Goal: Task Accomplishment & Management: Use online tool/utility

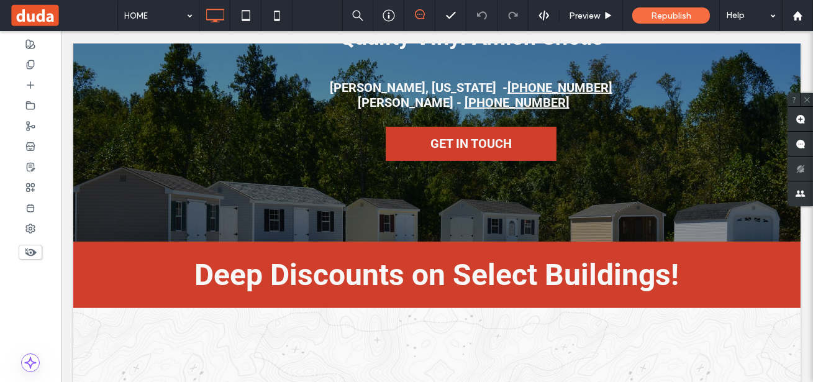
click at [40, 23] on span at bounding box center [63, 15] width 108 height 25
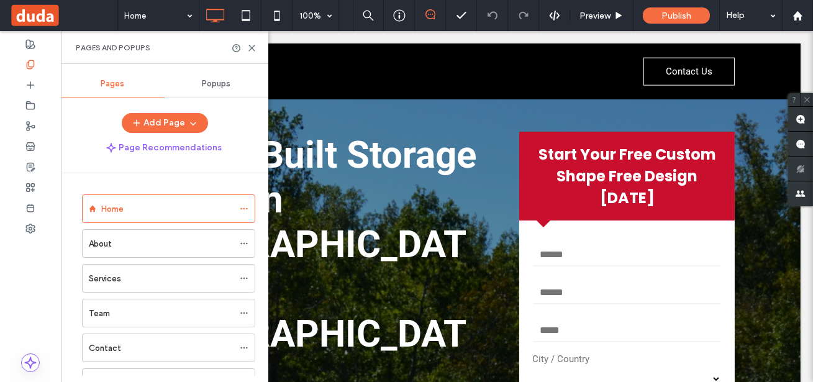
scroll to position [143, 0]
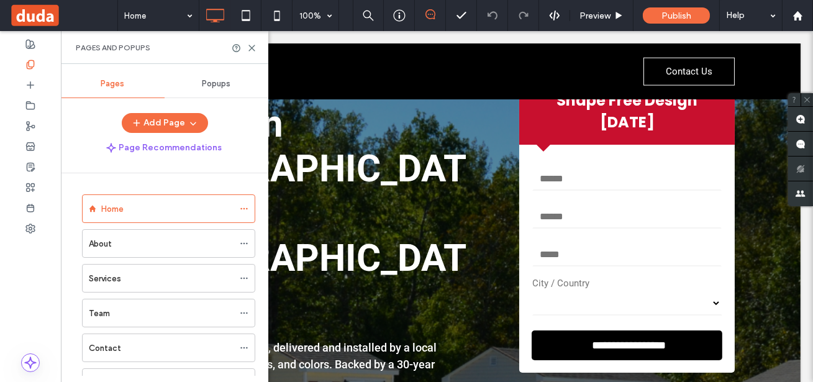
click at [260, 186] on div "Home About Services Team Contact The Shed zone -v2 The Shed zone -v3" at bounding box center [172, 274] width 193 height 203
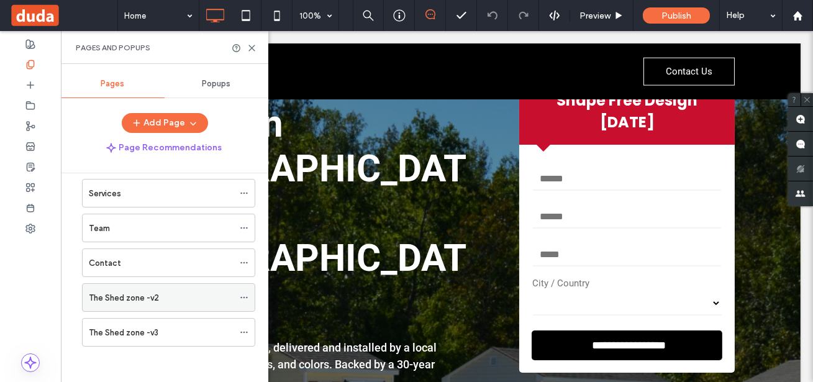
scroll to position [85, 0]
click at [103, 293] on label "The Shed zone -v2" at bounding box center [124, 298] width 70 height 22
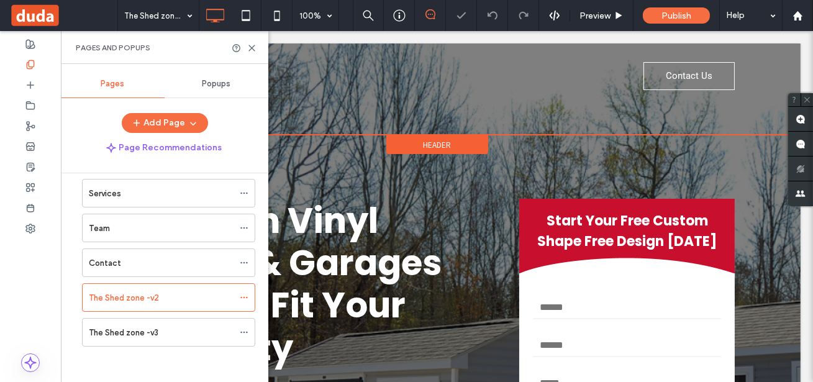
click at [324, 133] on div "Click To Paste Contact Us Click To Paste Header" at bounding box center [437, 88] width 728 height 91
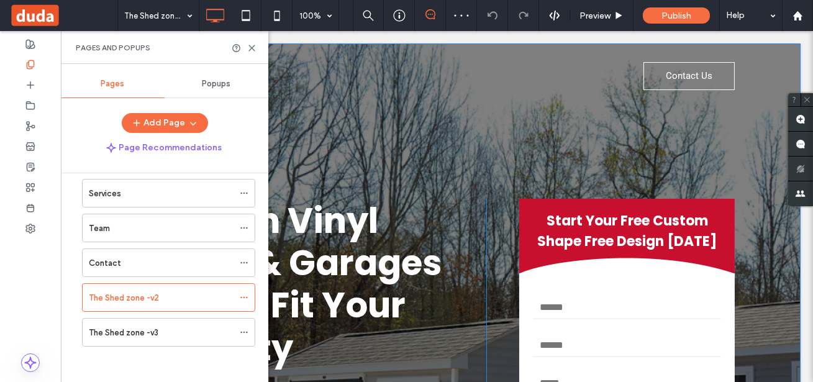
click at [329, 168] on div "**********" at bounding box center [437, 328] width 728 height 570
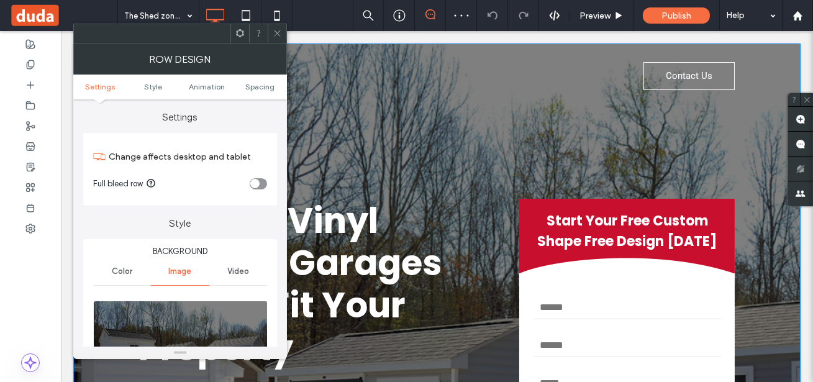
click at [477, 244] on h1 "Custom Vinyl Sheds & Garages Built to Fit Your Property" at bounding box center [313, 285] width 348 height 170
click at [771, 237] on div "**********" at bounding box center [437, 328] width 728 height 570
click at [281, 34] on icon at bounding box center [277, 33] width 9 height 9
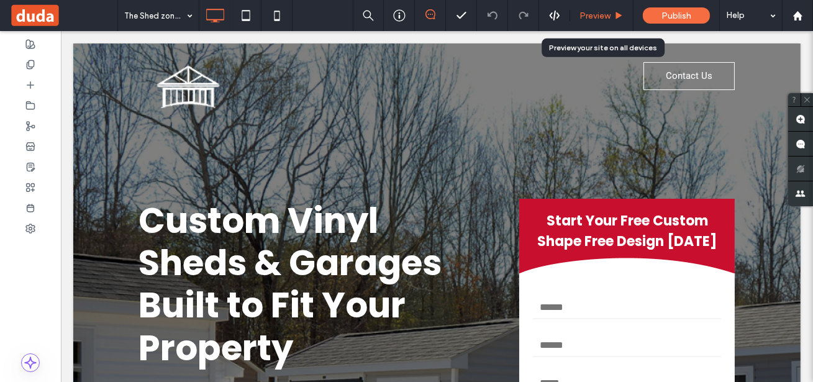
click at [592, 14] on span "Preview" at bounding box center [595, 16] width 31 height 11
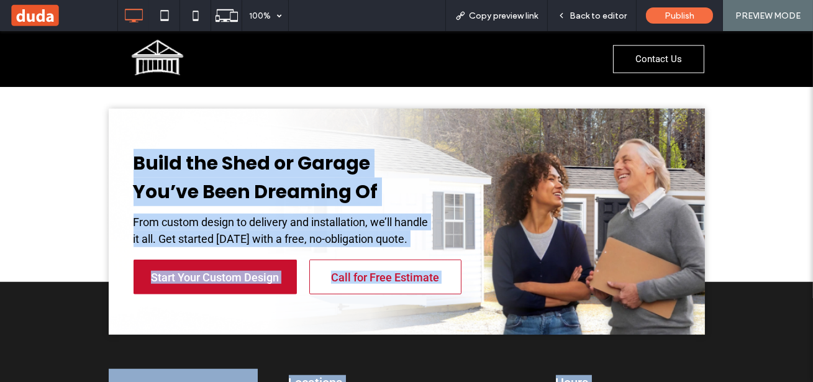
scroll to position [2470, 0]
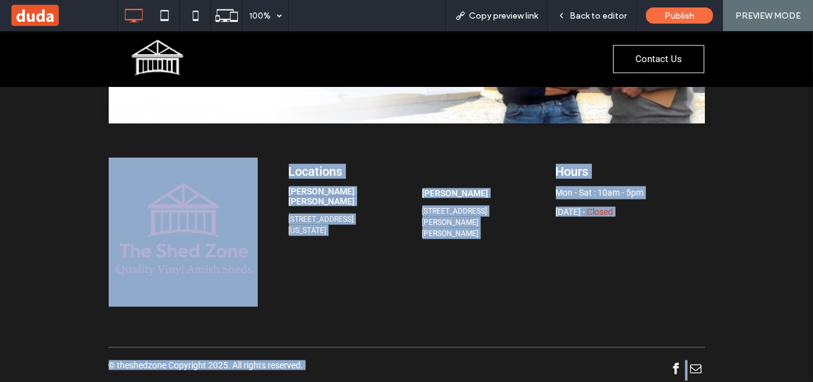
drag, startPoint x: 92, startPoint y: 163, endPoint x: 704, endPoint y: 400, distance: 656.4
copy div "Loremi Dolor Sitam & Consect Adipi el Sed Doei Temporin Utlabo etd magn, aliqua…"
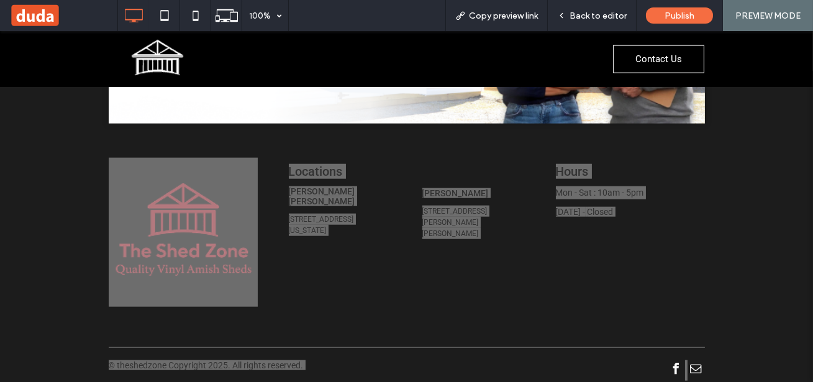
click at [39, 16] on span at bounding box center [63, 15] width 108 height 25
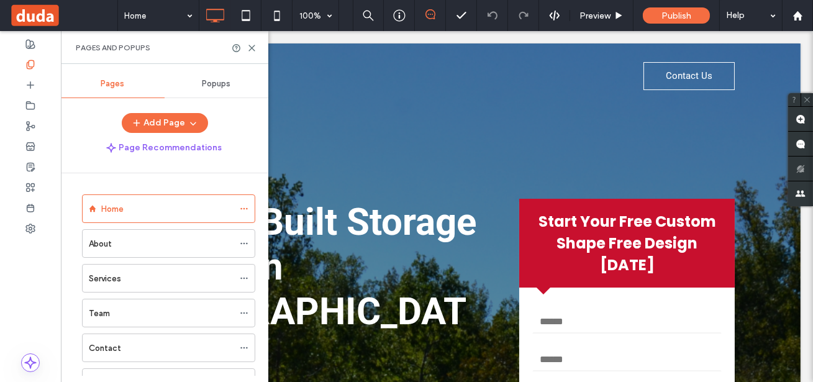
click at [255, 183] on div "Home About Services Team Contact The Shed zone -v2 The Shed zone -v3" at bounding box center [172, 274] width 193 height 203
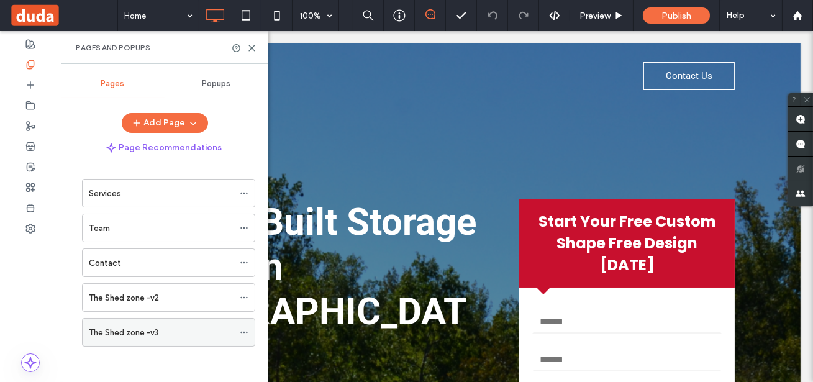
click at [131, 334] on label "The Shed zone -v3" at bounding box center [124, 333] width 70 height 22
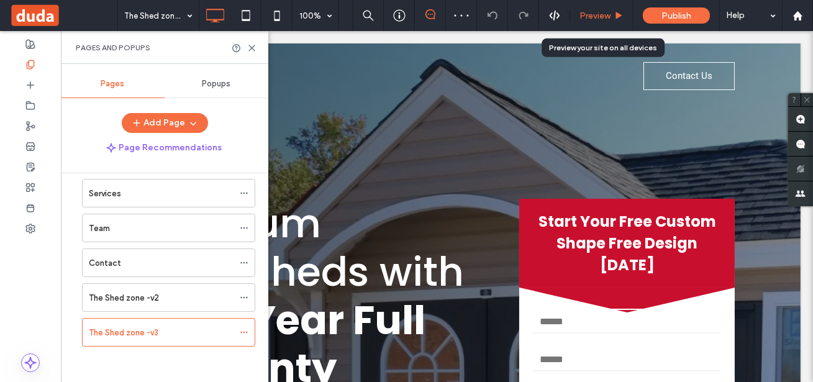
click at [606, 16] on span "Preview" at bounding box center [595, 16] width 31 height 11
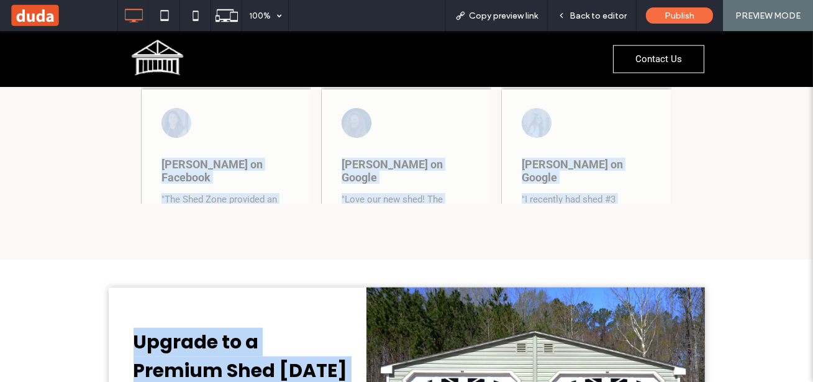
drag, startPoint x: 78, startPoint y: 210, endPoint x: 632, endPoint y: 389, distance: 582.4
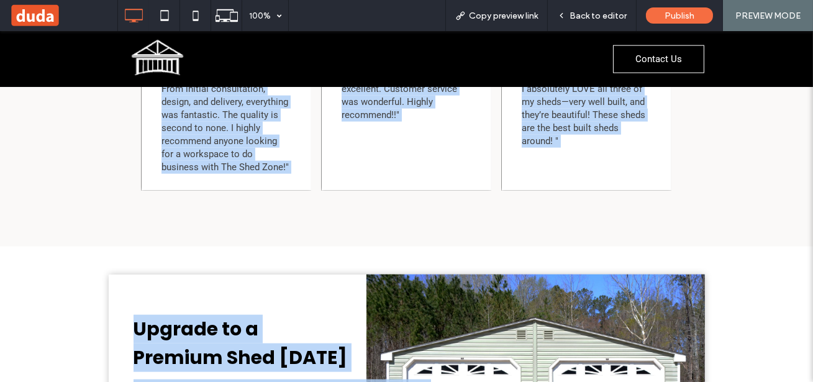
copy div "Premium Vinyl Sheds with a 30-Year Full Warranty Luxury quality, built by Amish…"
